Goal: Navigation & Orientation: Find specific page/section

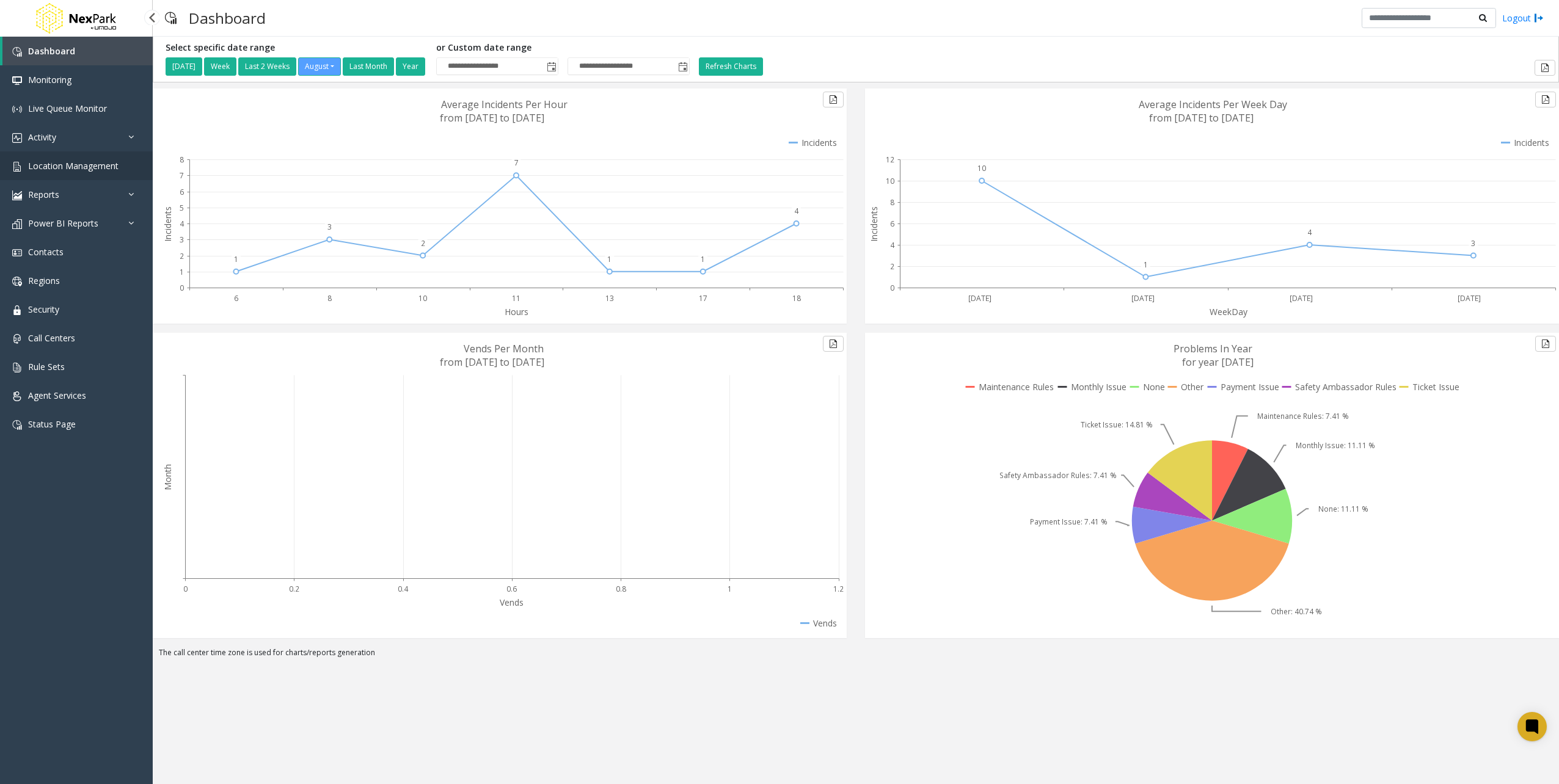
click at [109, 170] on span "Location Management" at bounding box center [73, 166] width 90 height 11
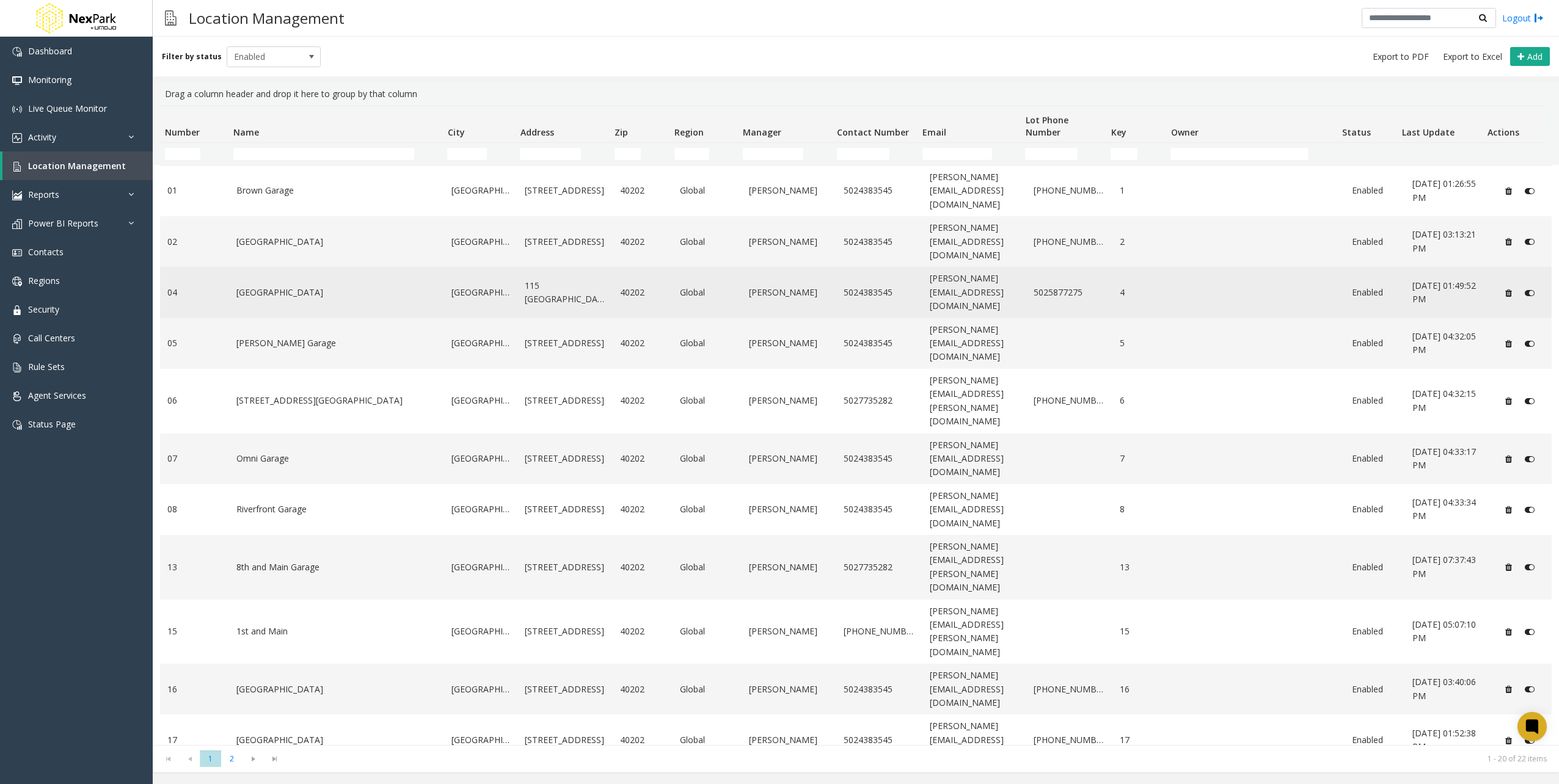
click at [301, 286] on link "[GEOGRAPHIC_DATA]" at bounding box center [337, 292] width 201 height 14
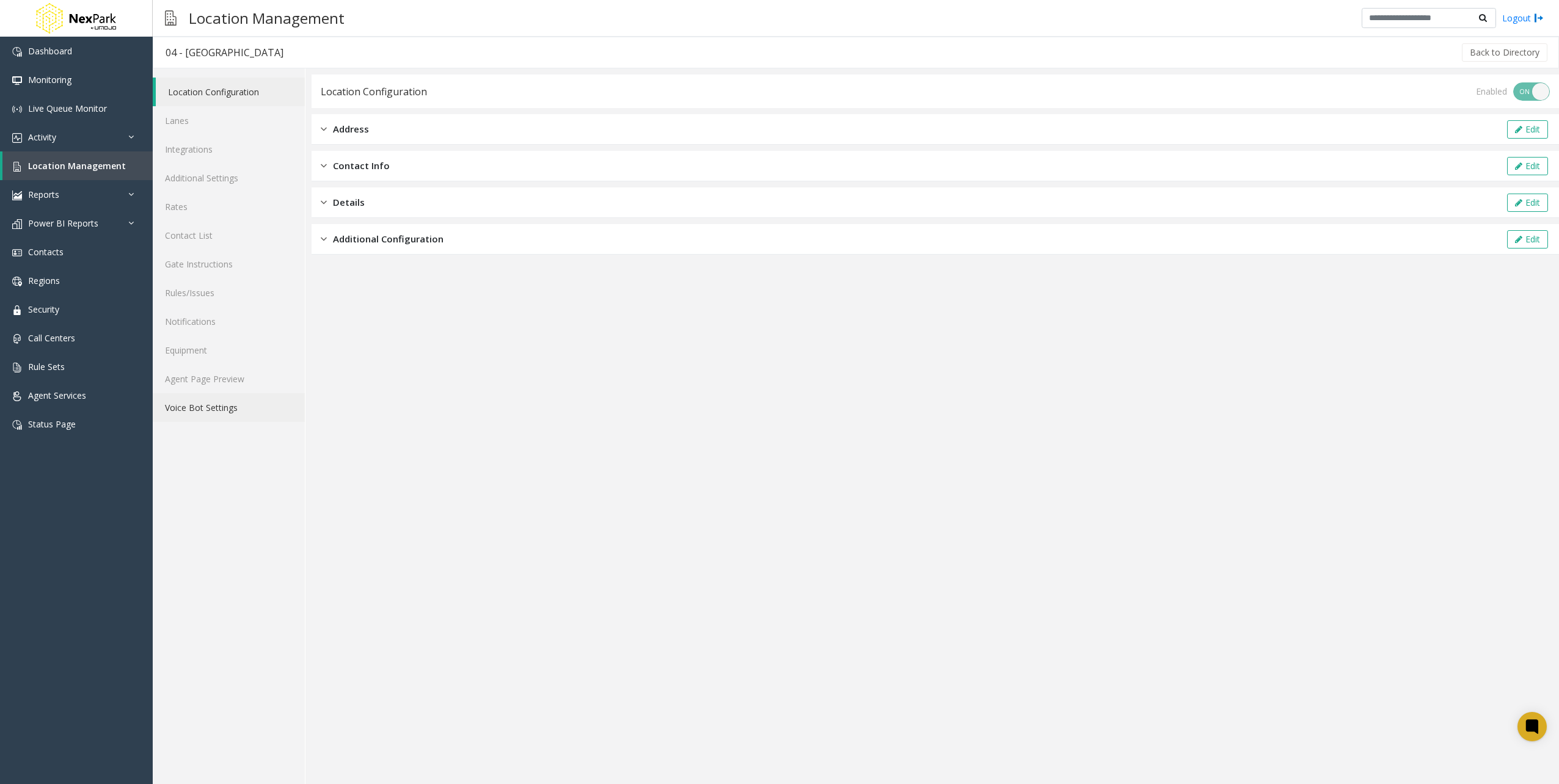
click at [260, 402] on link "Voice Bot Settings" at bounding box center [229, 407] width 152 height 29
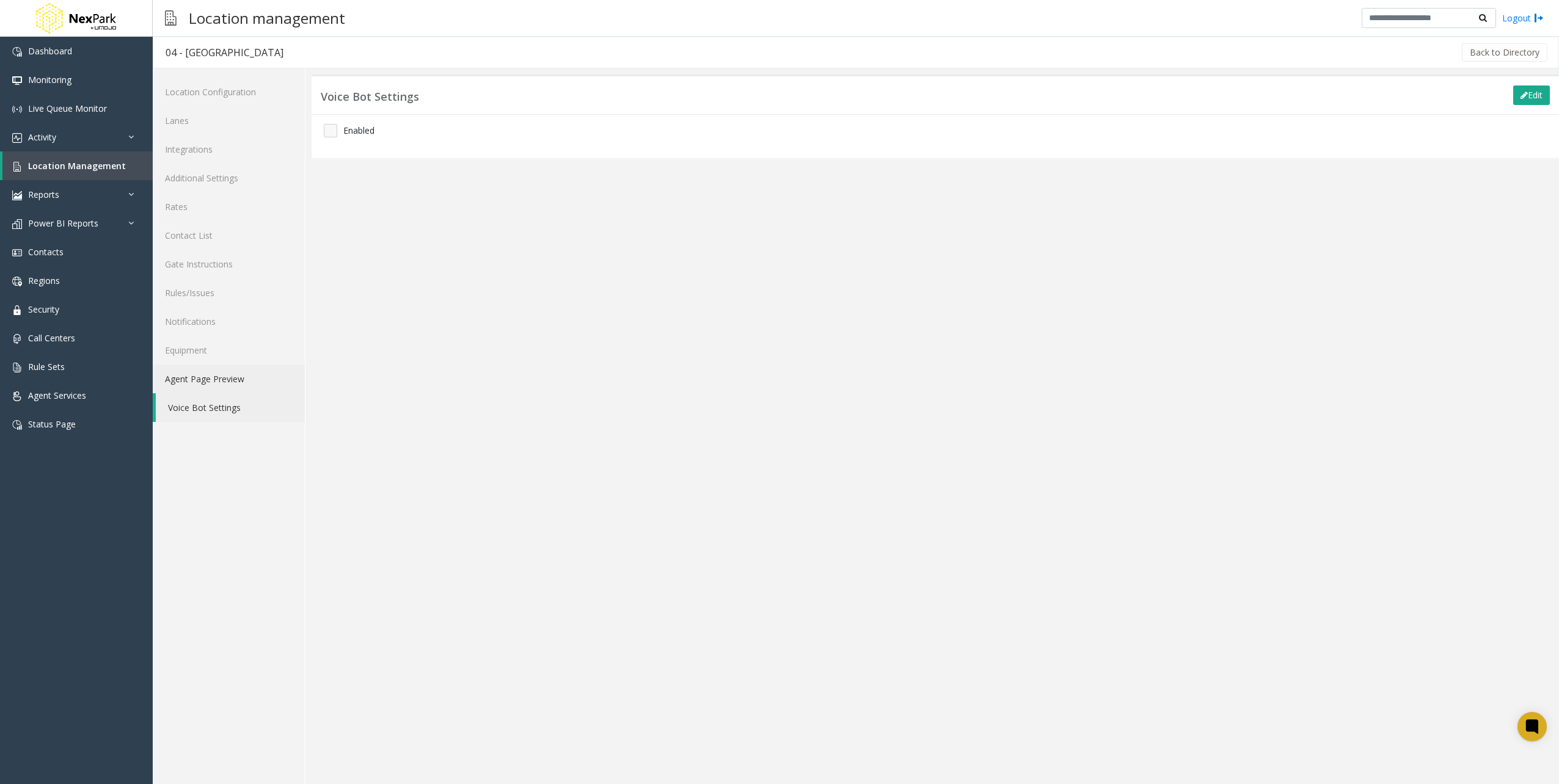
click at [246, 380] on link "Agent Page Preview" at bounding box center [229, 379] width 152 height 29
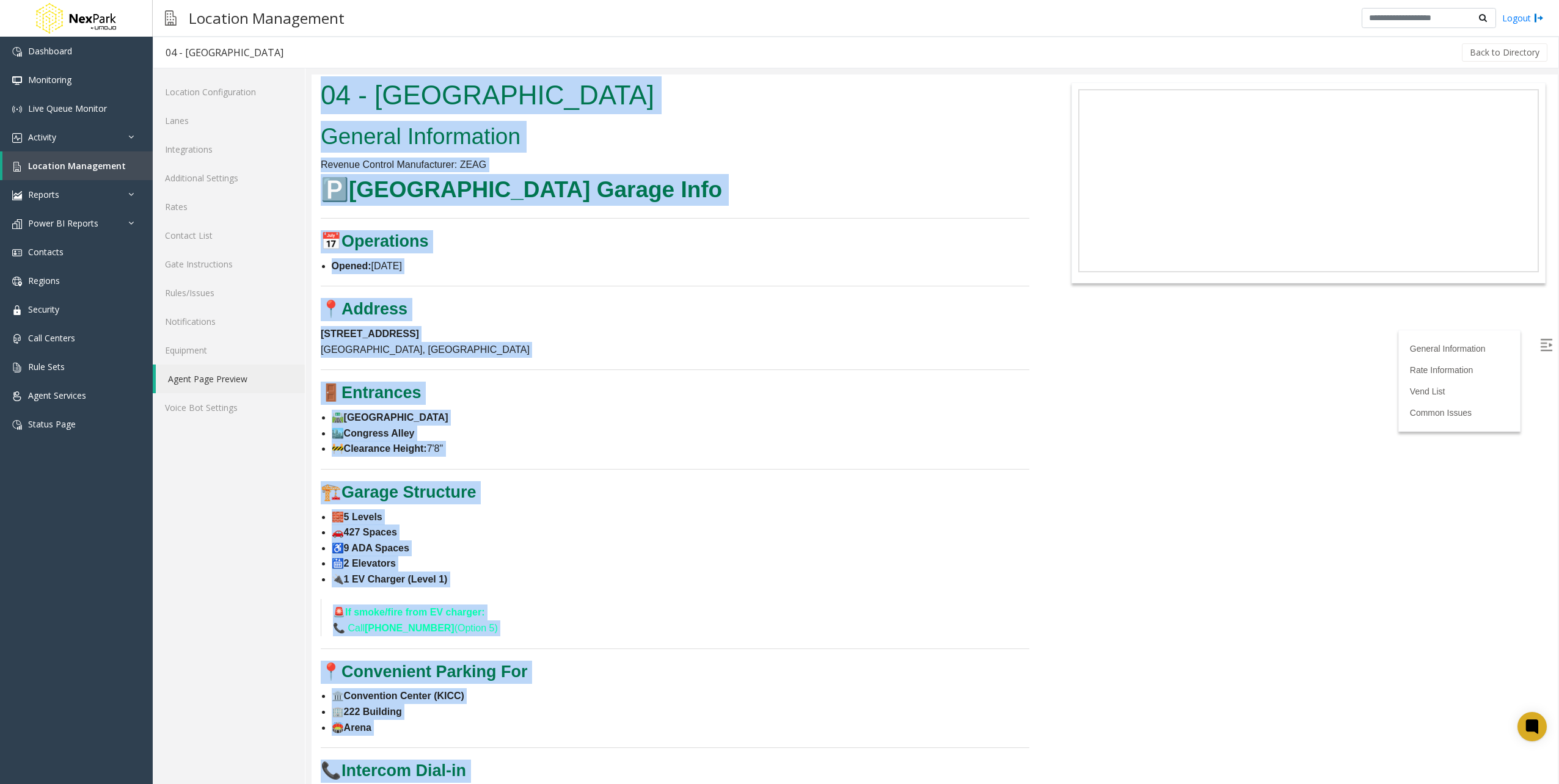
drag, startPoint x: 463, startPoint y: 426, endPoint x: 263, endPoint y: -44, distance: 510.8
click at [312, 74] on html "04 - [GEOGRAPHIC_DATA] General Information Revenue Control Manufacturer: ZEAG 🅿…" at bounding box center [934, 429] width 1246 height 710
copy body "30 - Loremipsu Dolors Ametco Adipisc Elitseddoei Tempori Utlabor Etdoloremagn: …"
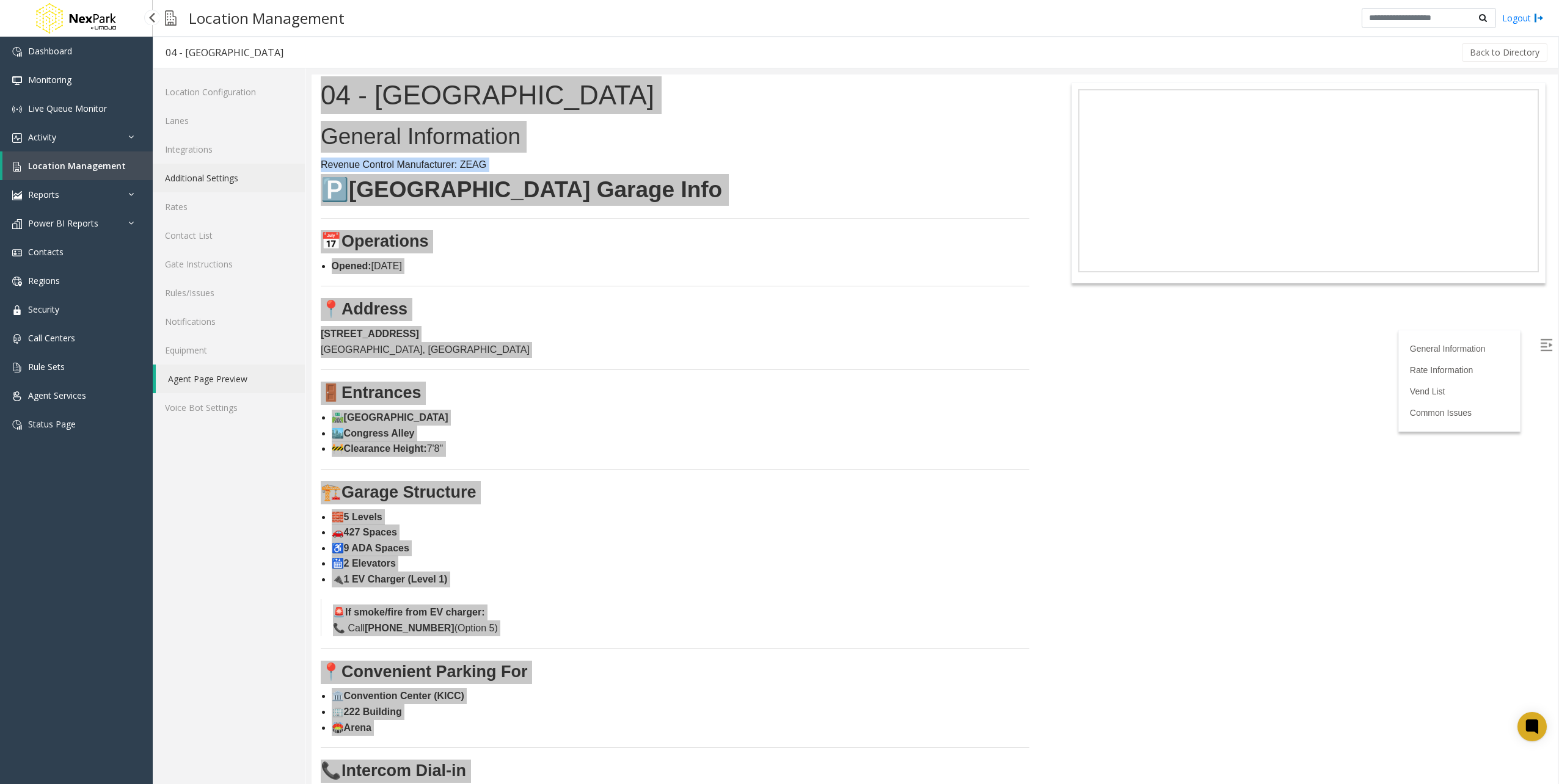
click at [229, 178] on link "Additional Settings" at bounding box center [229, 178] width 152 height 29
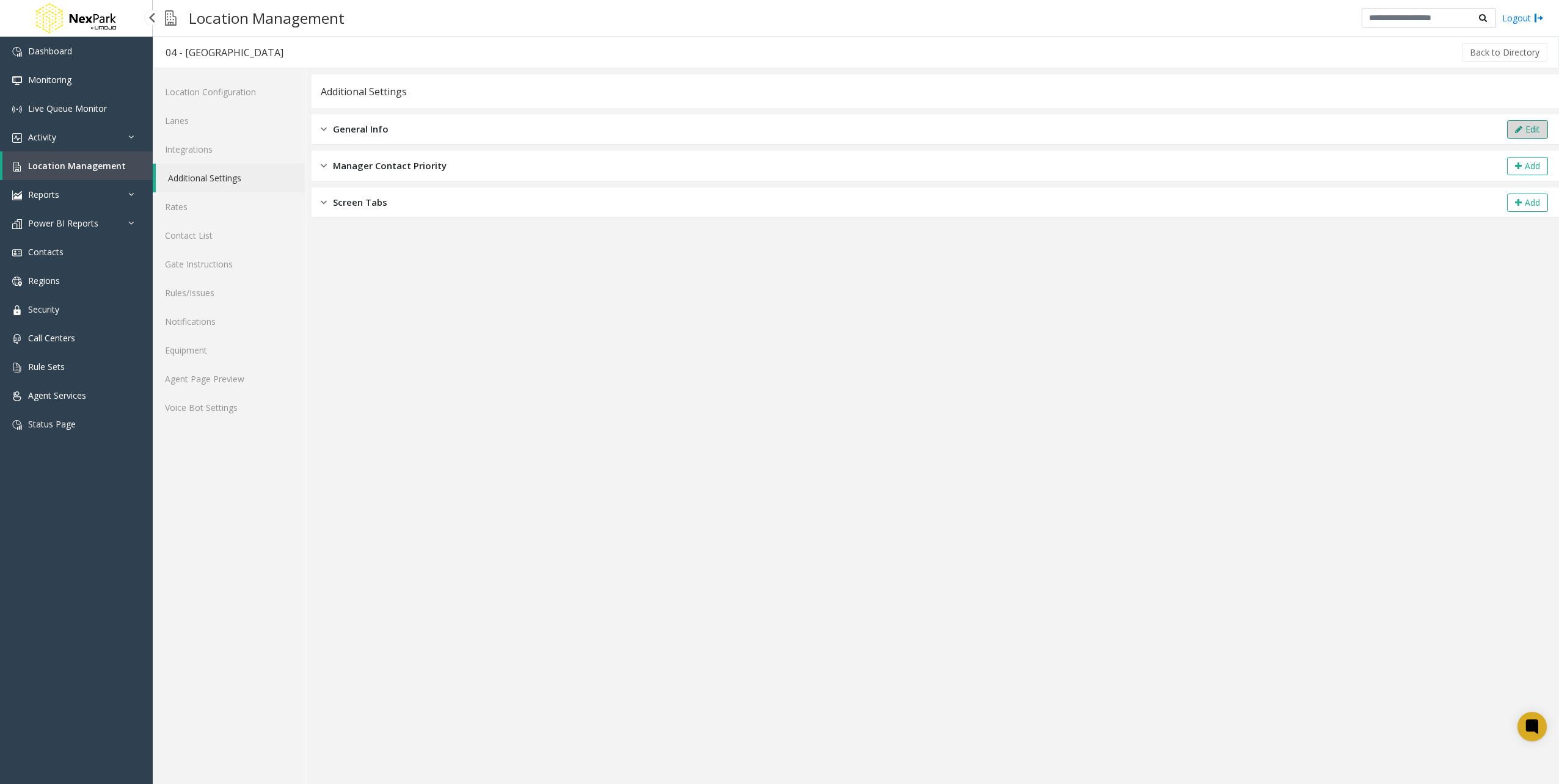
click at [1525, 132] on button "Edit" at bounding box center [1527, 129] width 41 height 19
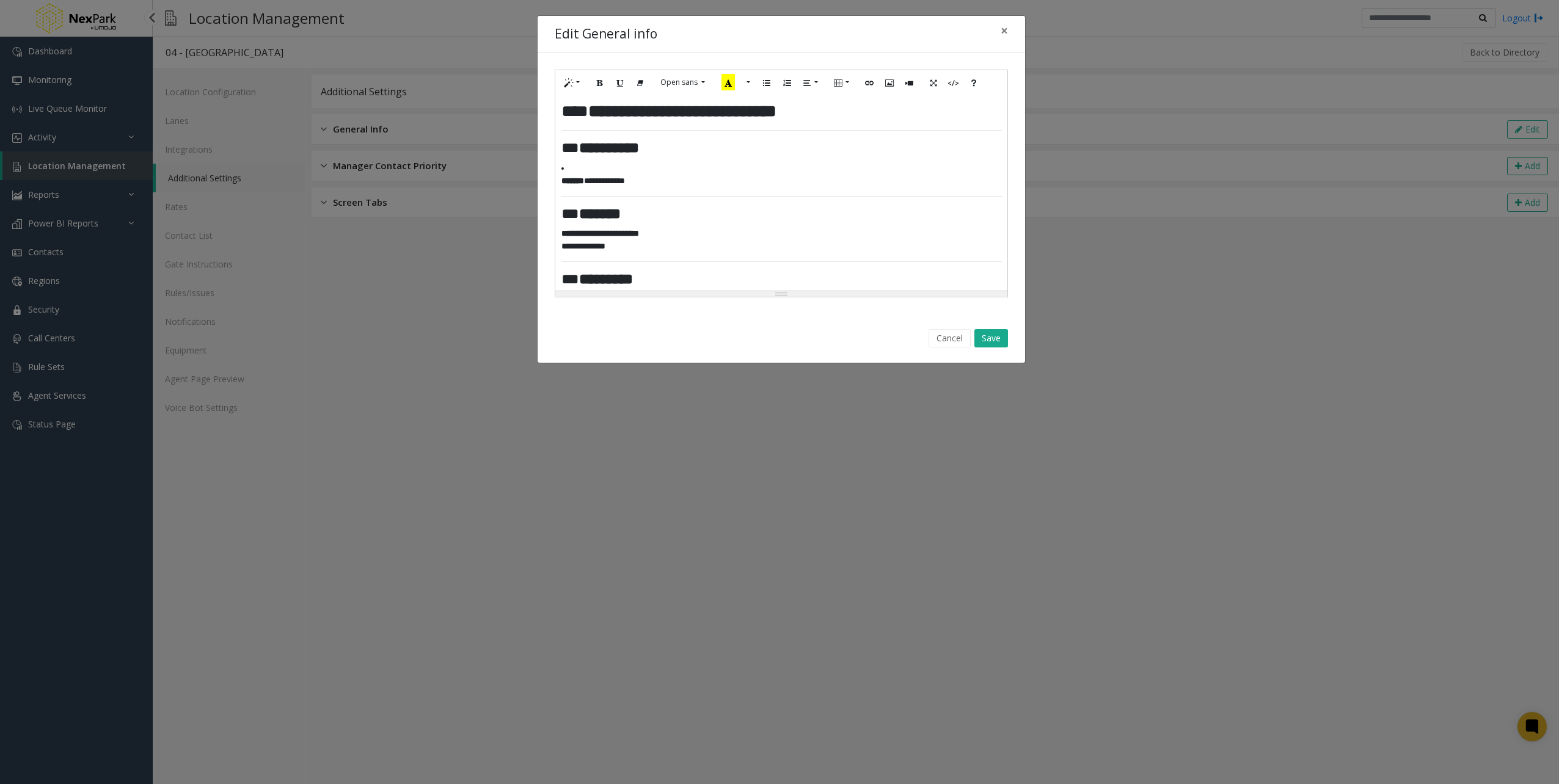
click at [733, 208] on h3 "** *******" at bounding box center [776, 214] width 431 height 18
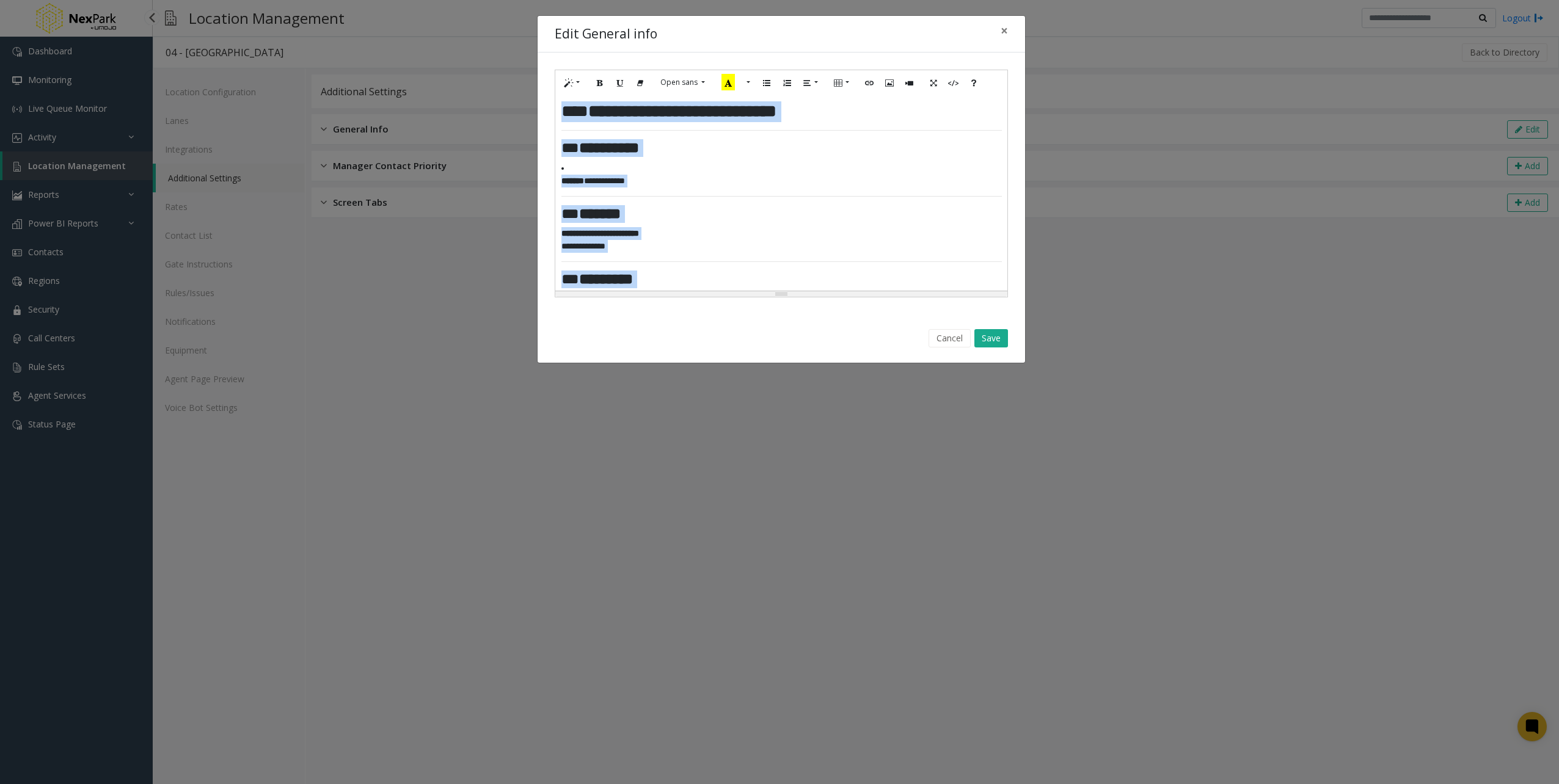
copy div "**********"
drag, startPoint x: 1010, startPoint y: 34, endPoint x: 460, endPoint y: 4, distance: 550.8
click at [1010, 34] on button "×" at bounding box center [1004, 31] width 24 height 30
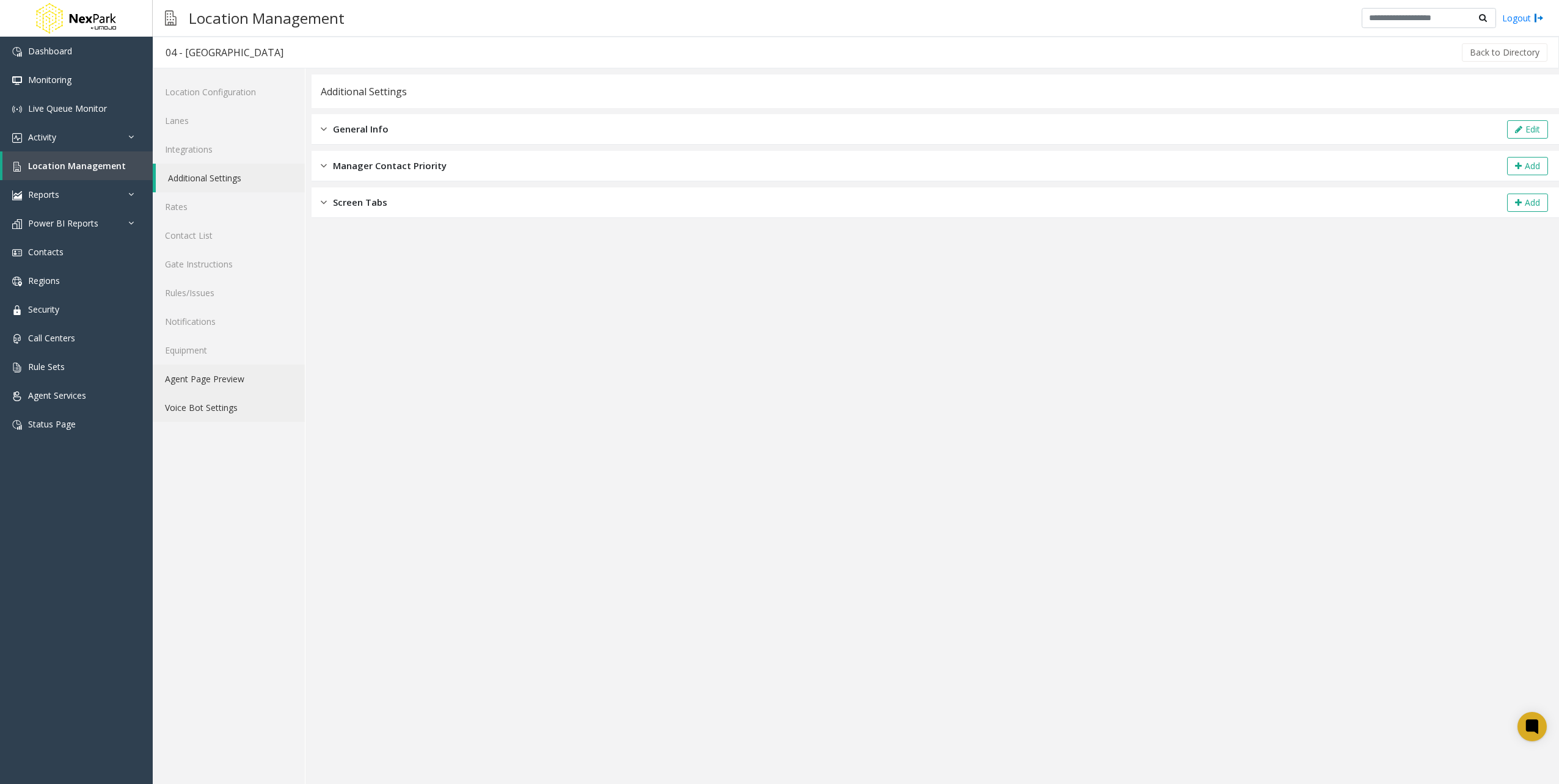
drag, startPoint x: 241, startPoint y: 383, endPoint x: 241, endPoint y: 395, distance: 12.0
click at [241, 383] on link "Agent Page Preview" at bounding box center [229, 379] width 152 height 29
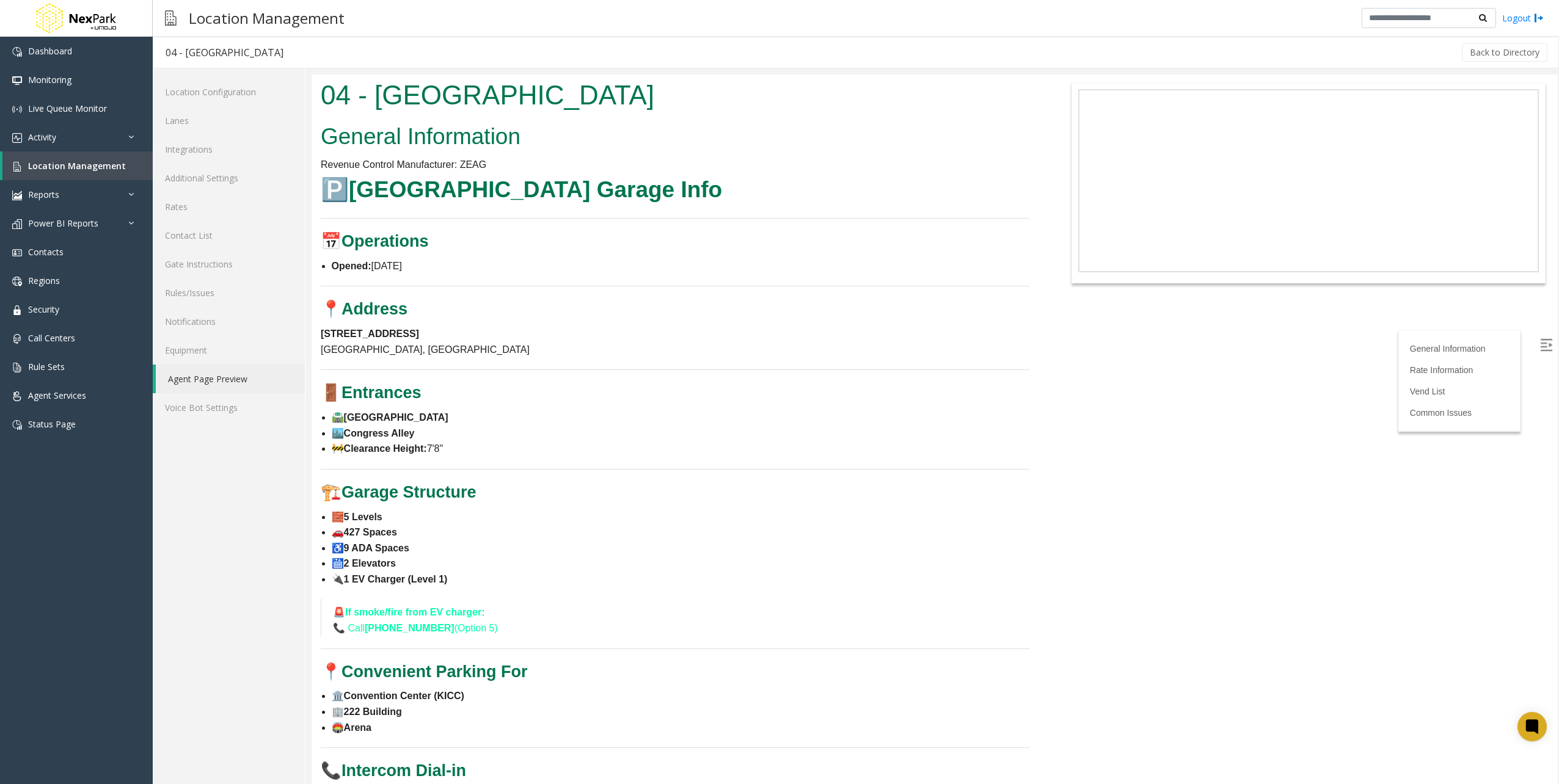
click at [644, 333] on p "[STREET_ADDRESS]" at bounding box center [675, 342] width 708 height 31
